Goal: Navigation & Orientation: Find specific page/section

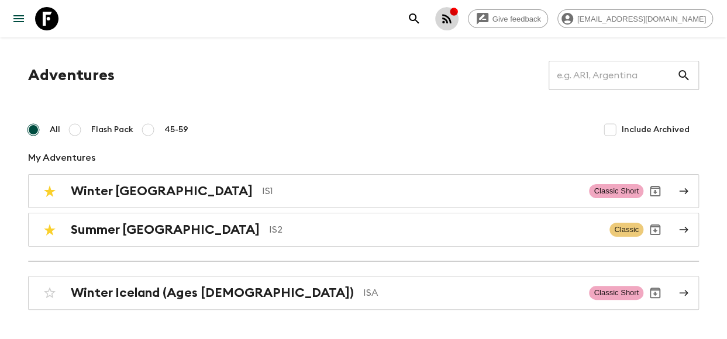
click at [454, 20] on icon "button" at bounding box center [447, 19] width 14 height 14
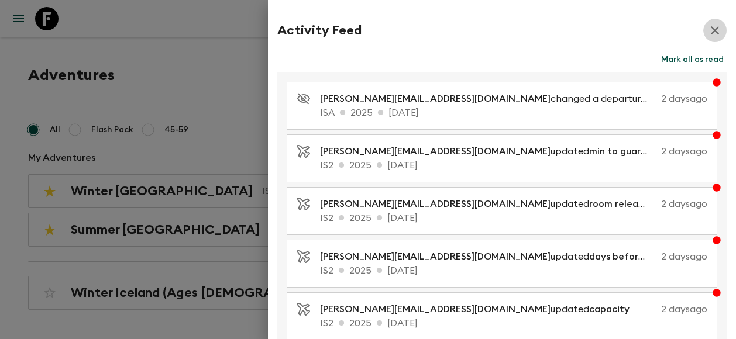
click at [711, 31] on icon "button" at bounding box center [715, 30] width 8 height 8
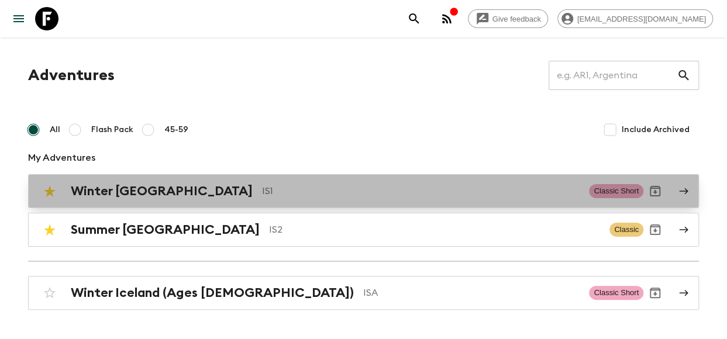
click at [279, 195] on p "IS1" at bounding box center [421, 191] width 318 height 14
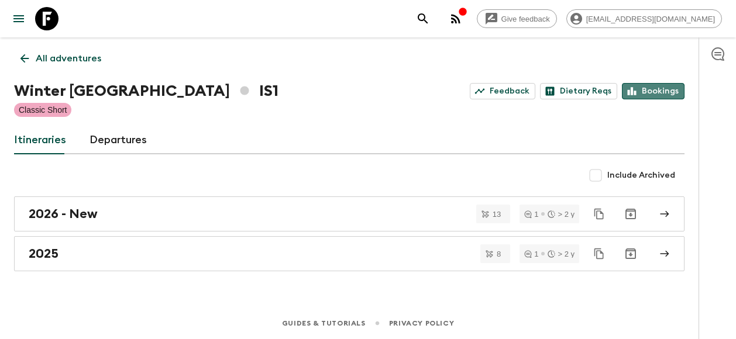
click at [662, 93] on link "Bookings" at bounding box center [653, 91] width 63 height 16
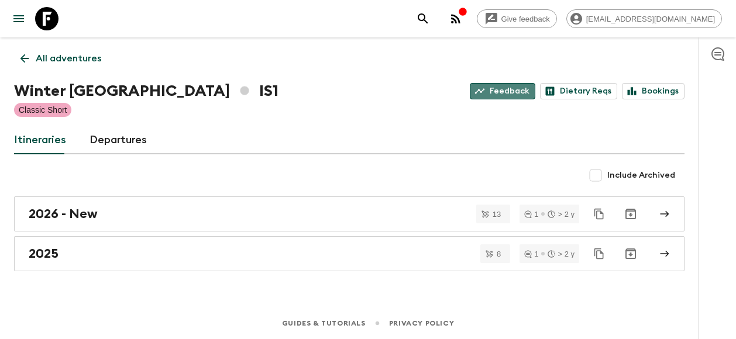
click at [517, 93] on link "Feedback" at bounding box center [503, 91] width 66 height 16
